Goal: Task Accomplishment & Management: Use online tool/utility

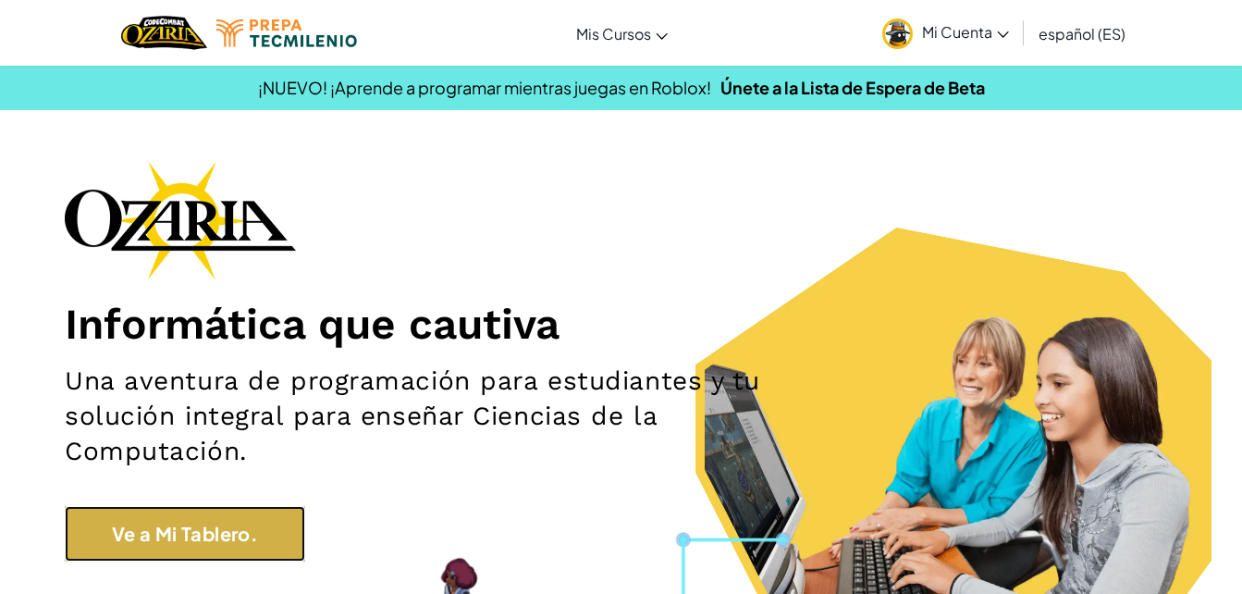
click at [103, 546] on link "Ve a Mi Tablero." at bounding box center [185, 533] width 240 height 55
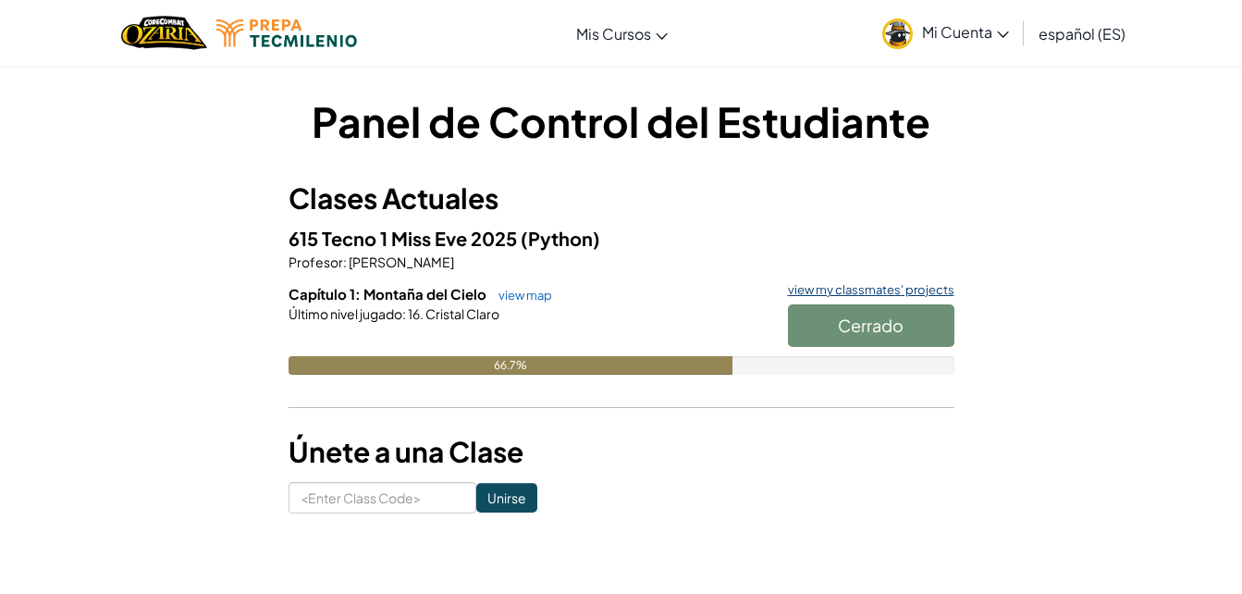
click at [850, 285] on link "view my classmates' projects" at bounding box center [867, 290] width 176 height 12
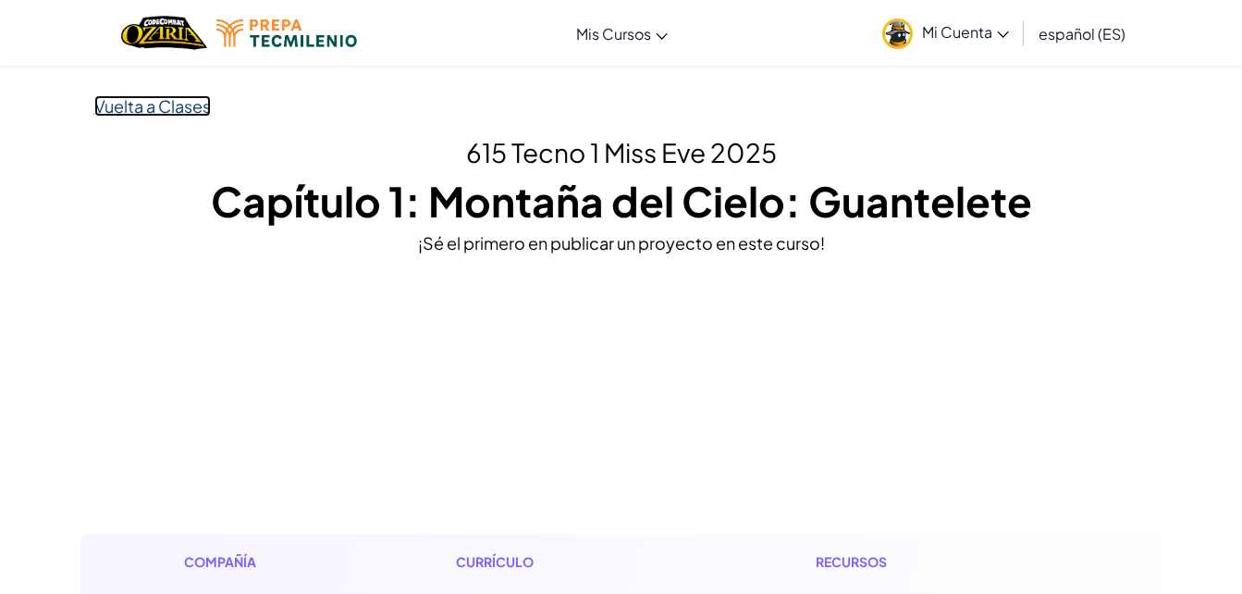
click at [181, 110] on link "Vuelta a Clases" at bounding box center [152, 105] width 117 height 21
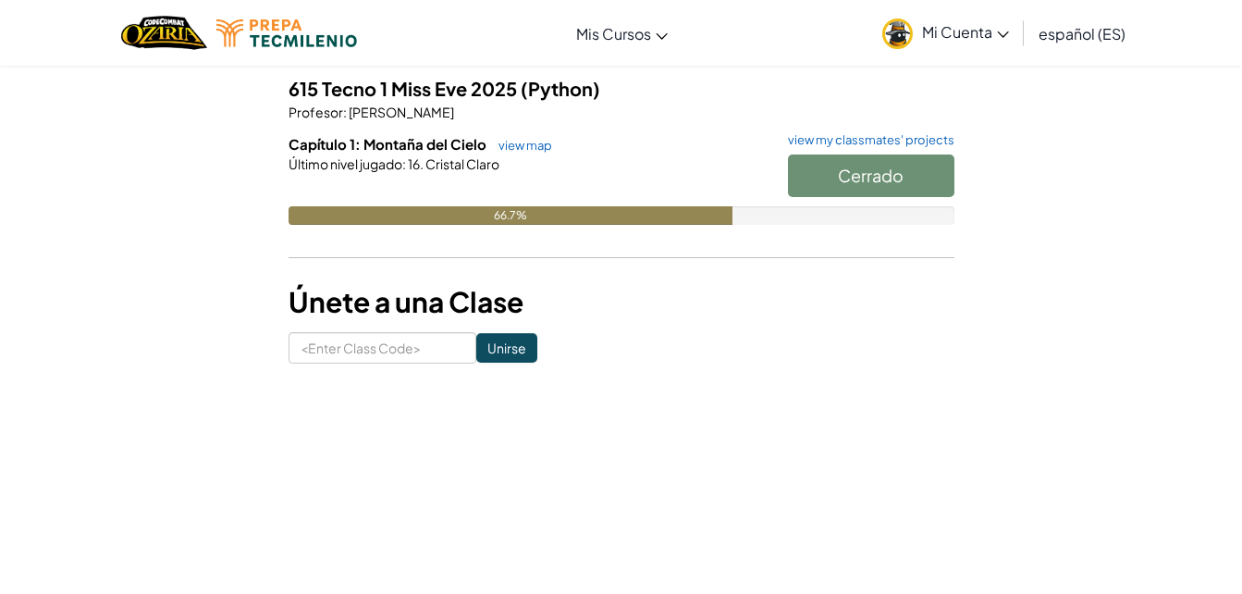
scroll to position [123, 0]
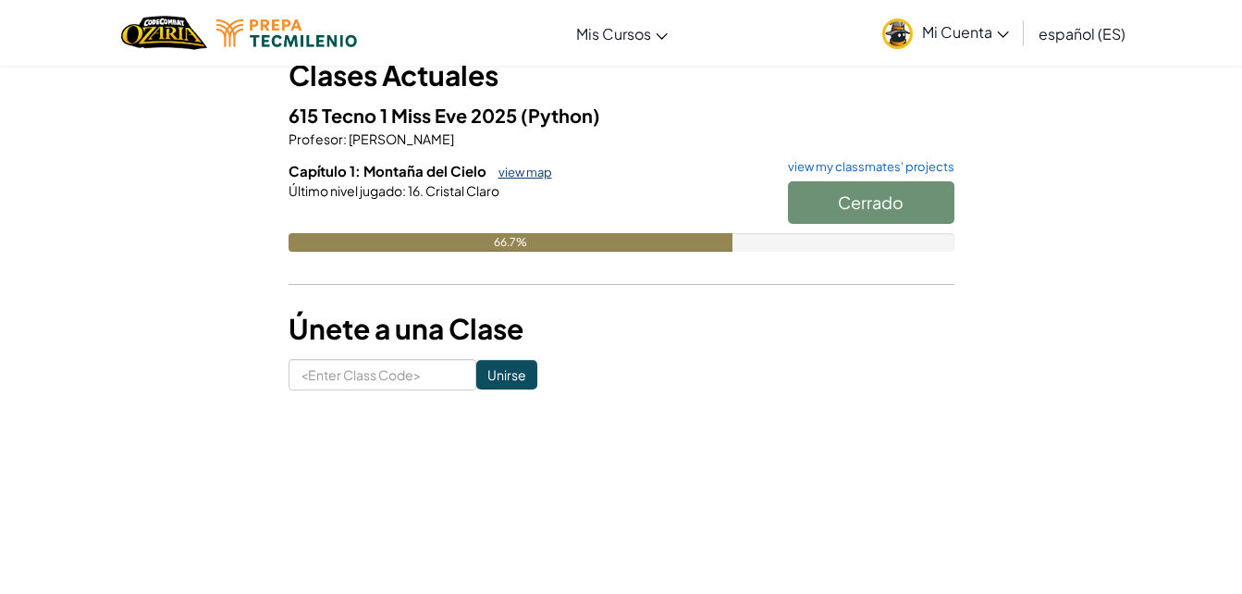
click at [538, 178] on link "view map" at bounding box center [520, 172] width 63 height 15
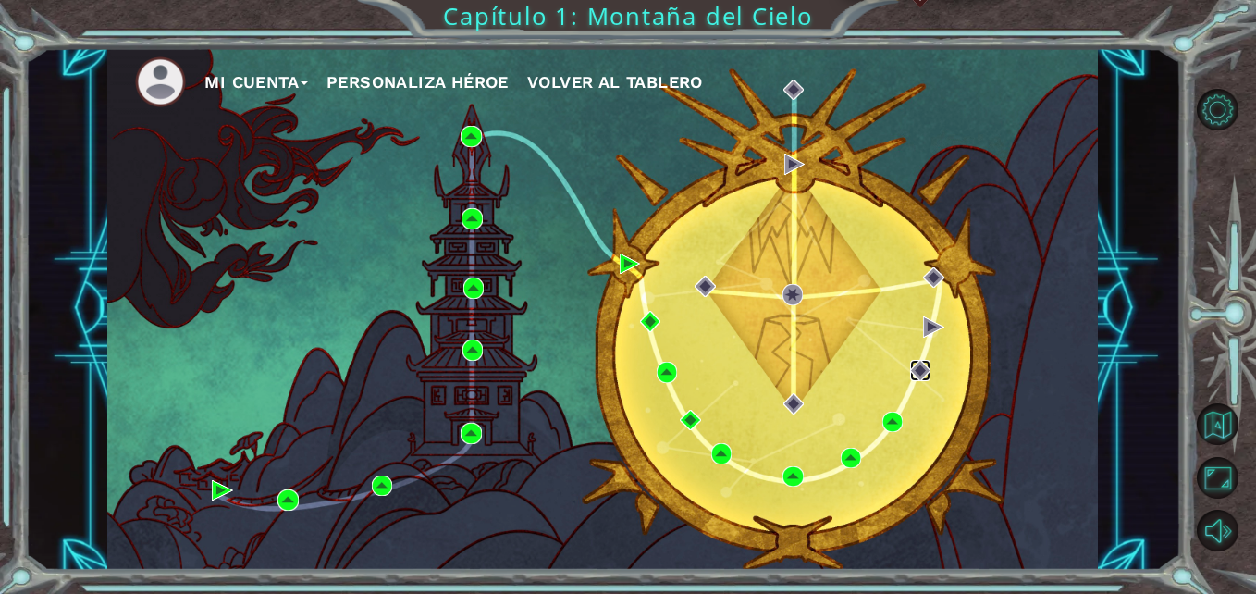
click at [921, 365] on img at bounding box center [920, 370] width 20 height 20
click at [885, 425] on img at bounding box center [892, 422] width 20 height 20
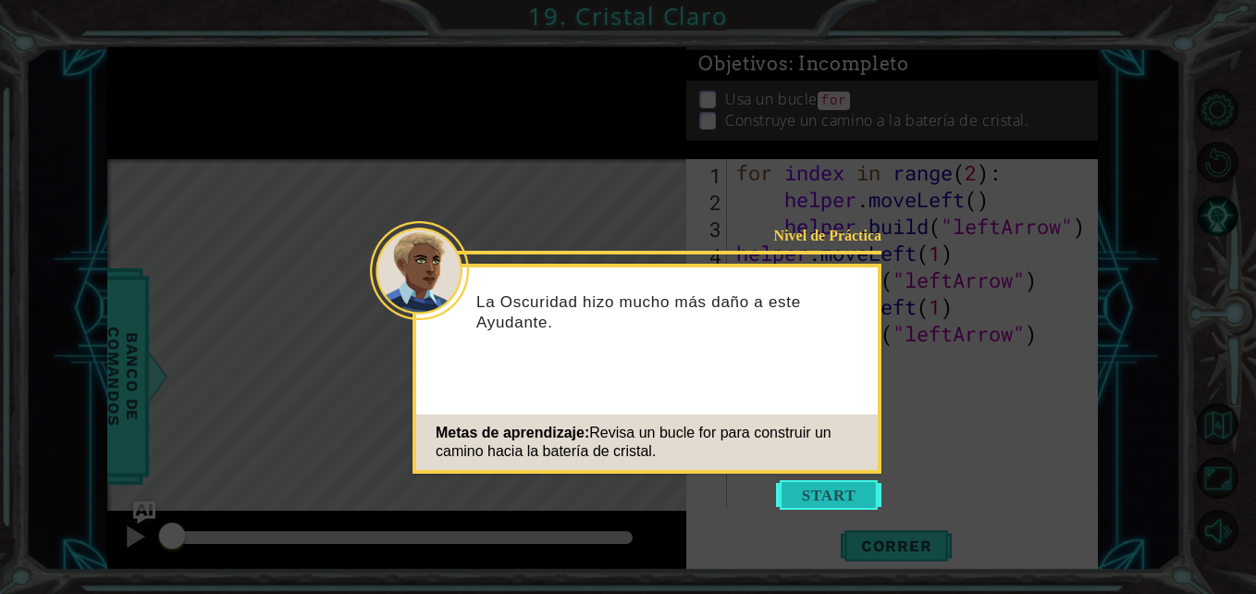
click at [832, 495] on button "Start" at bounding box center [828, 495] width 105 height 30
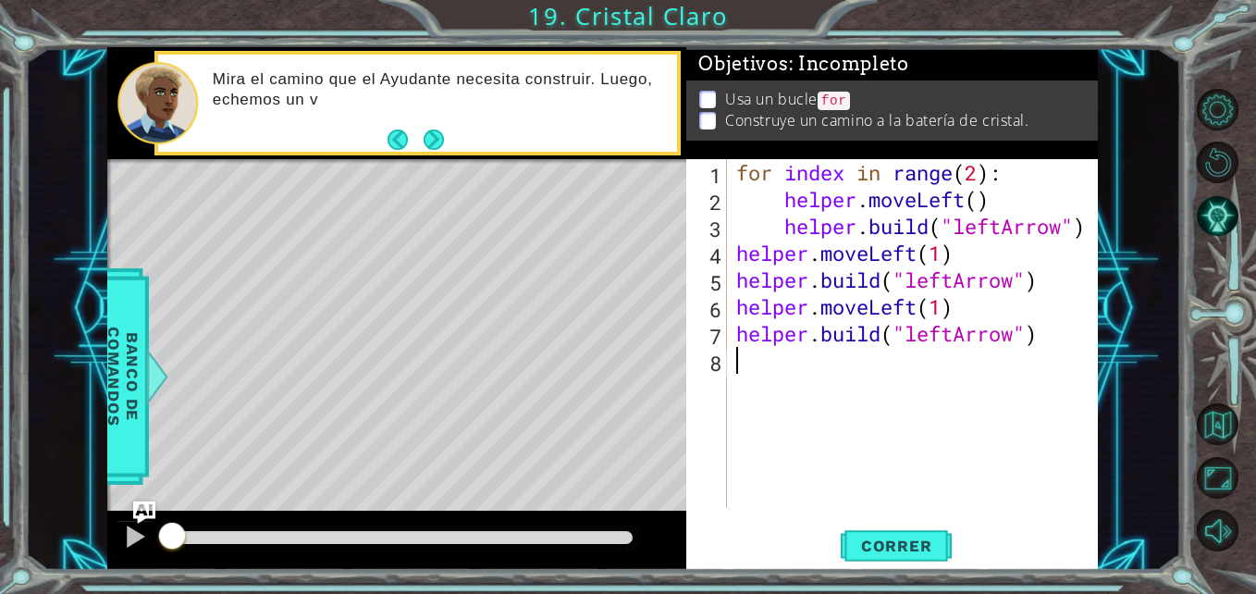
click at [832, 495] on div "for index in range ( 2 ) : helper . moveLeft ( ) helper . build ( "leftArrow" )…" at bounding box center [918, 360] width 370 height 402
click at [879, 554] on span "Correr" at bounding box center [897, 545] width 108 height 18
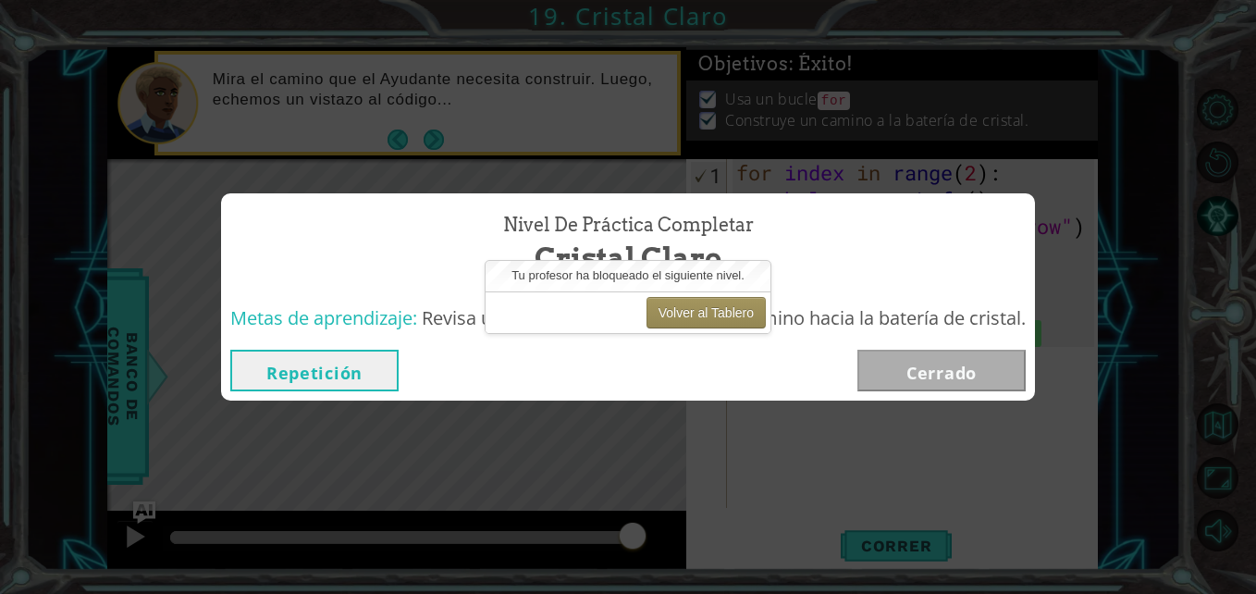
click at [679, 191] on div "Nivel de Práctica Completar Cristal Claro Metas de aprendizaje: Revisa un bucle…" at bounding box center [628, 297] width 1256 height 594
click at [697, 309] on button "Volver al Tablero" at bounding box center [706, 312] width 119 height 31
click at [360, 373] on button "Repetición" at bounding box center [314, 371] width 168 height 42
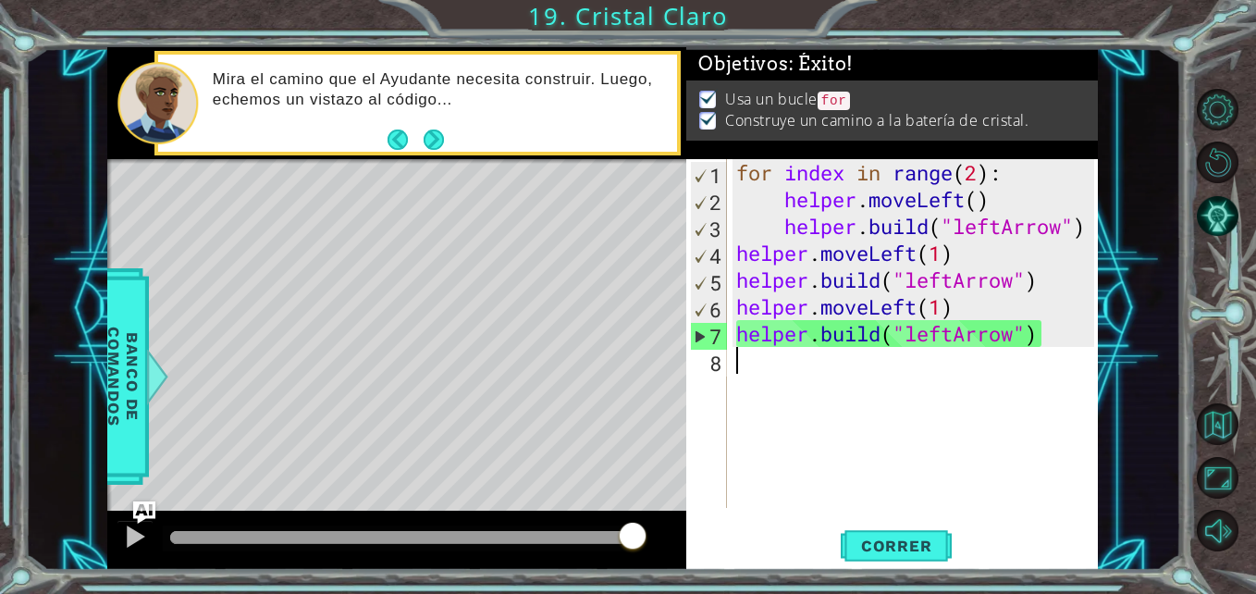
click at [529, 404] on div "Level Map" at bounding box center [534, 431] width 855 height 545
click at [851, 384] on div "for index in range ( 2 ) : helper . moveLeft ( ) helper . build ( "leftArrow" )…" at bounding box center [918, 360] width 370 height 402
click at [762, 355] on div "for index in range ( 2 ) : helper . moveLeft ( ) helper . build ( "leftArrow" )…" at bounding box center [918, 360] width 370 height 402
click at [906, 561] on button "Correr" at bounding box center [896, 545] width 111 height 41
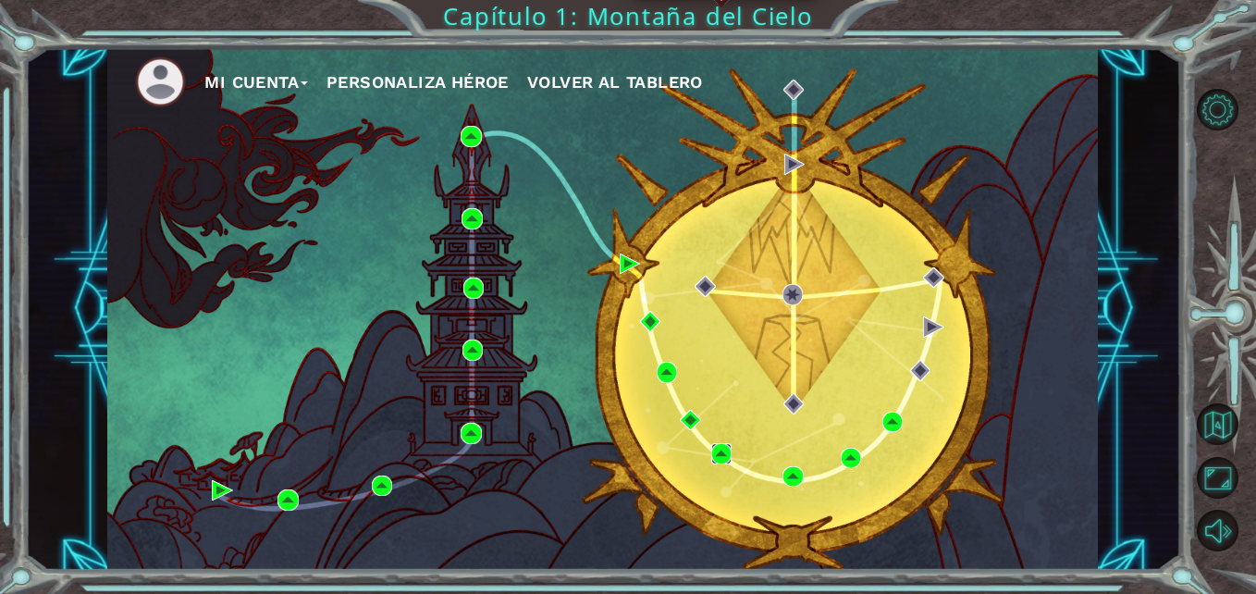
click at [719, 450] on img at bounding box center [721, 453] width 20 height 20
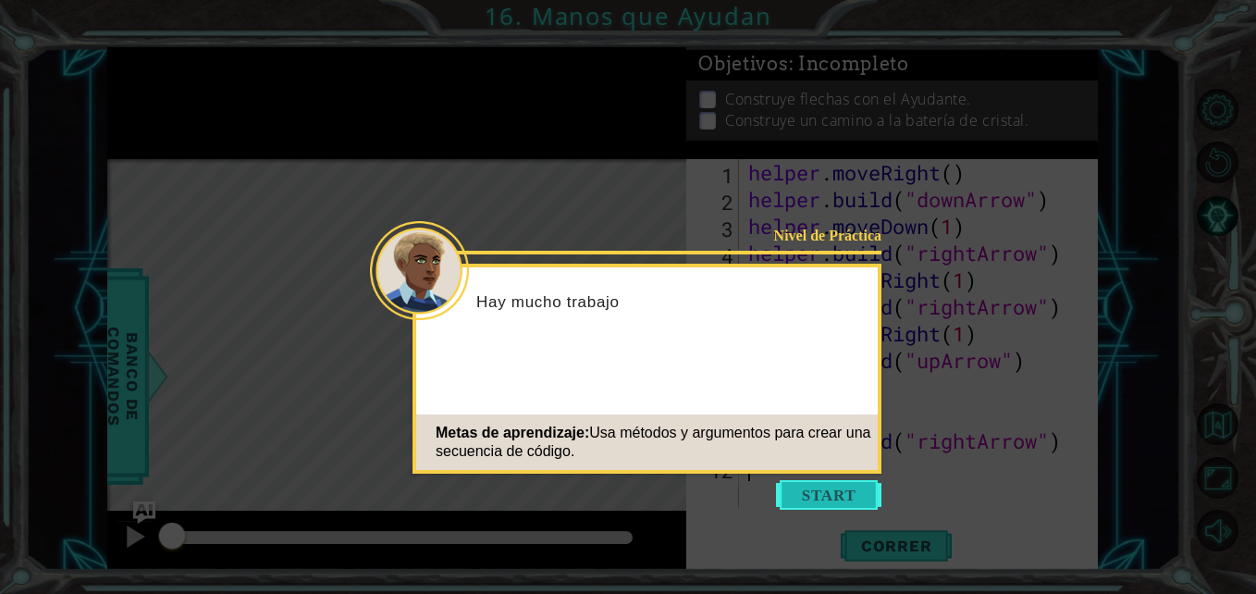
click at [810, 487] on button "Start" at bounding box center [828, 495] width 105 height 30
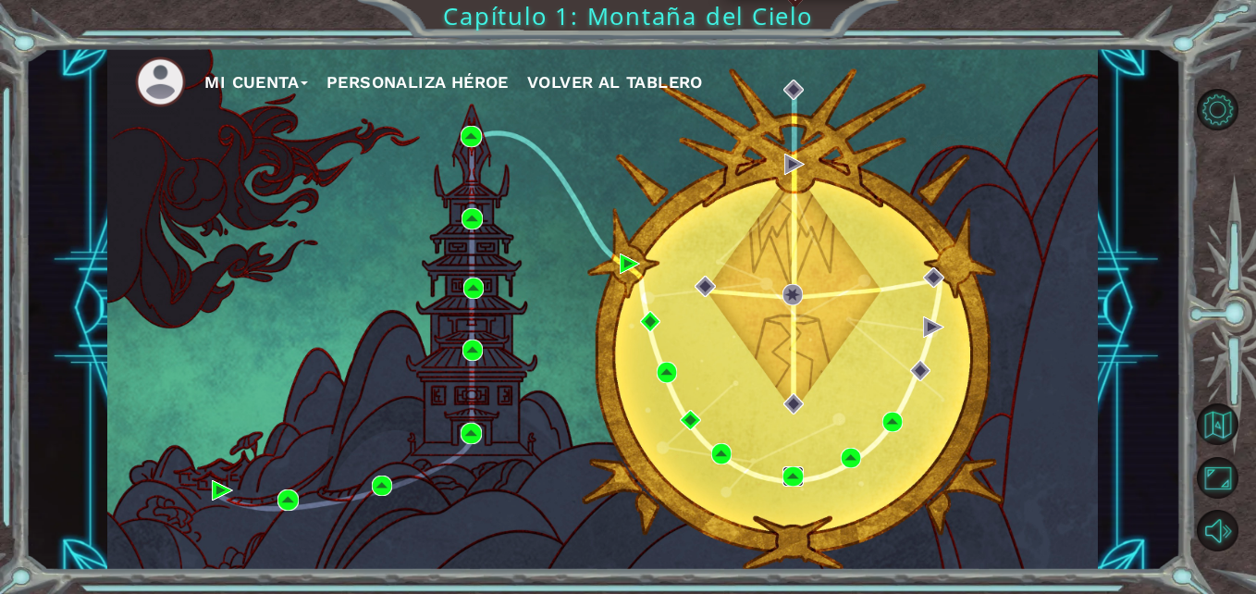
click at [795, 472] on img at bounding box center [792, 476] width 20 height 20
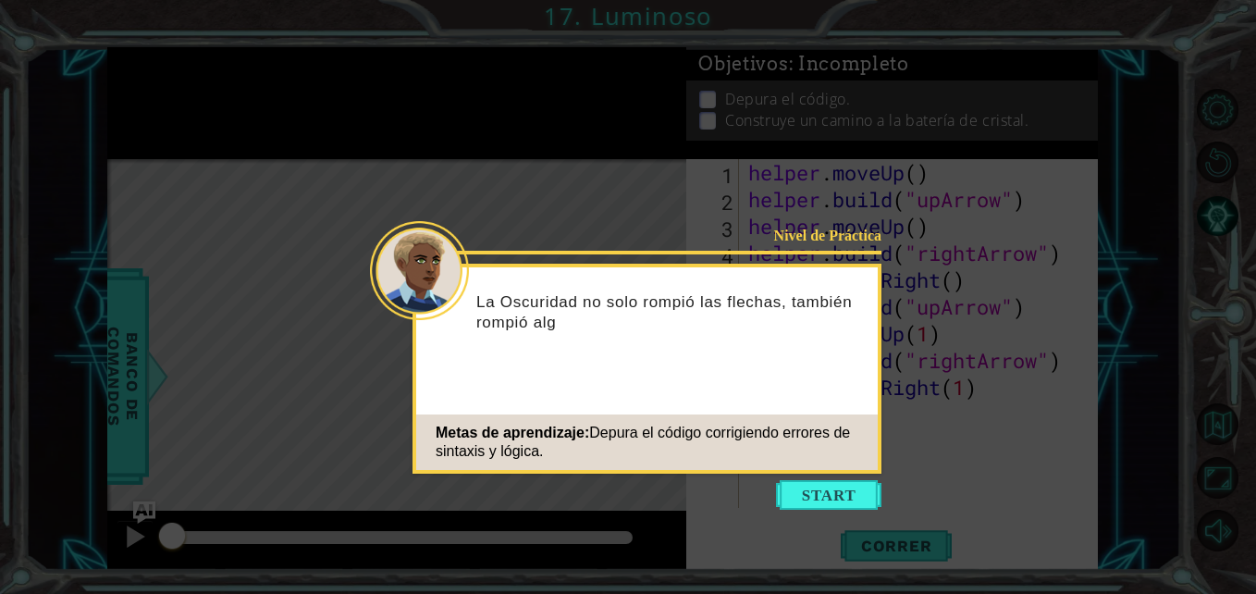
click at [812, 476] on icon at bounding box center [628, 297] width 1256 height 594
click at [812, 489] on button "Start" at bounding box center [828, 495] width 105 height 30
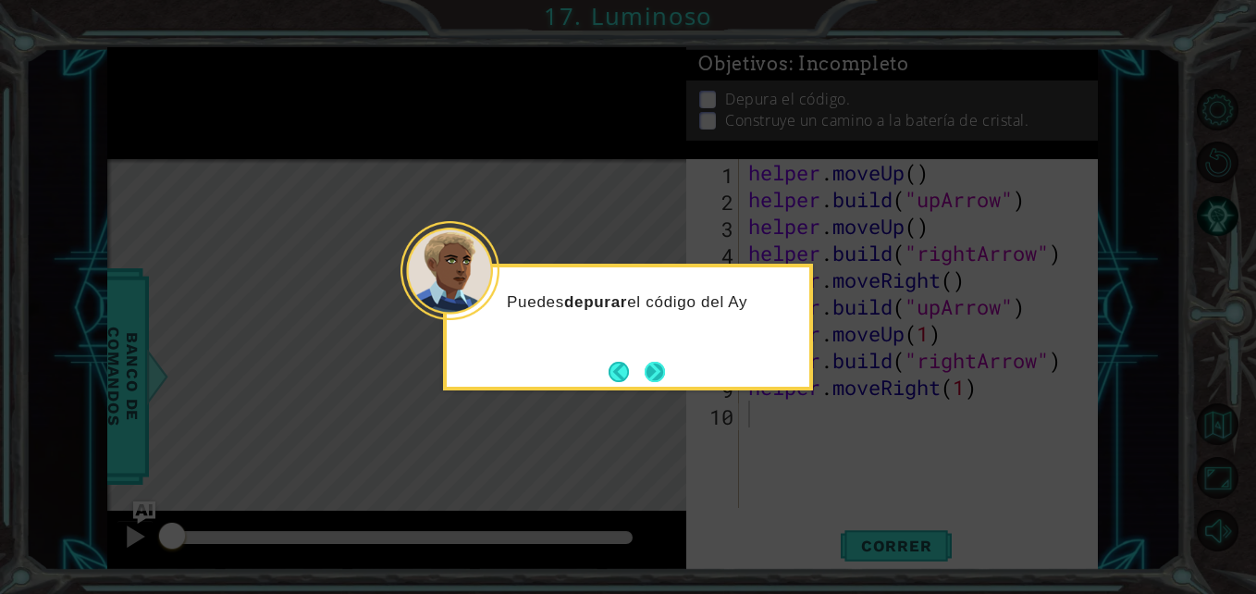
click at [654, 382] on button "Next" at bounding box center [655, 372] width 20 height 20
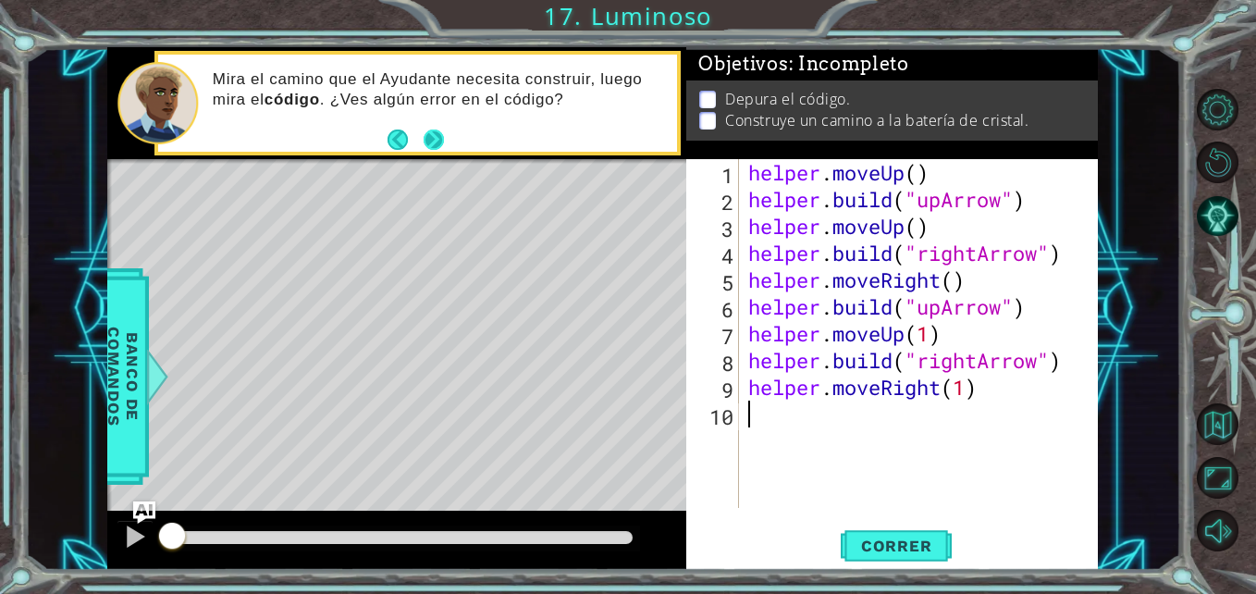
click at [438, 139] on button "Next" at bounding box center [434, 139] width 20 height 20
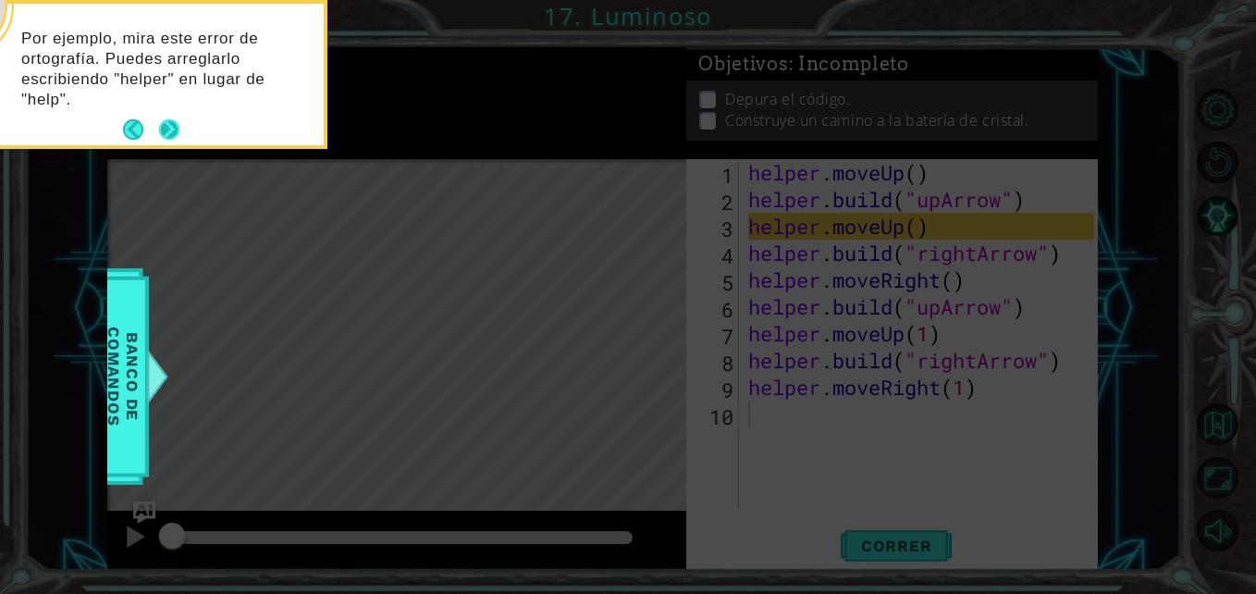
click at [179, 121] on button "Next" at bounding box center [169, 129] width 20 height 20
